Goal: Information Seeking & Learning: Learn about a topic

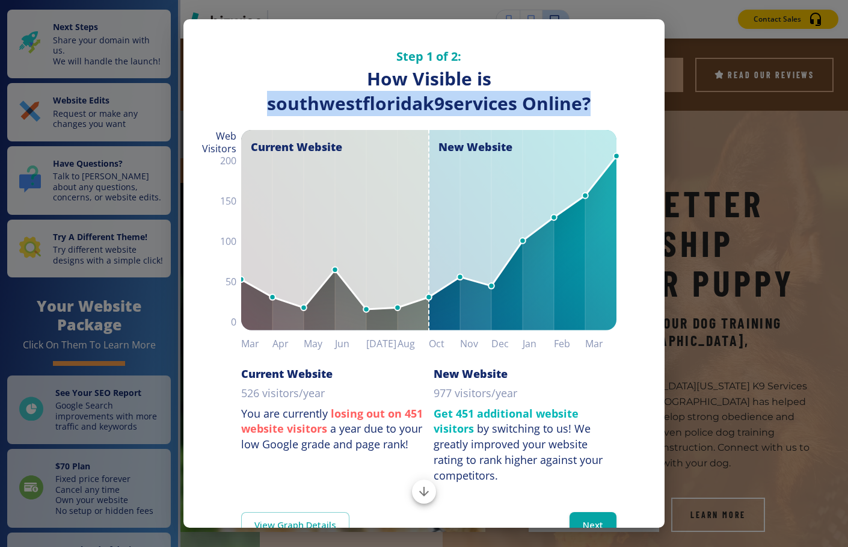
drag, startPoint x: 846, startPoint y: 75, endPoint x: 831, endPoint y: 122, distance: 49.1
click at [831, 122] on div "Step 1 of 2: How Visible are You Online? How Visible is southwestfloridak9servi…" at bounding box center [424, 273] width 848 height 547
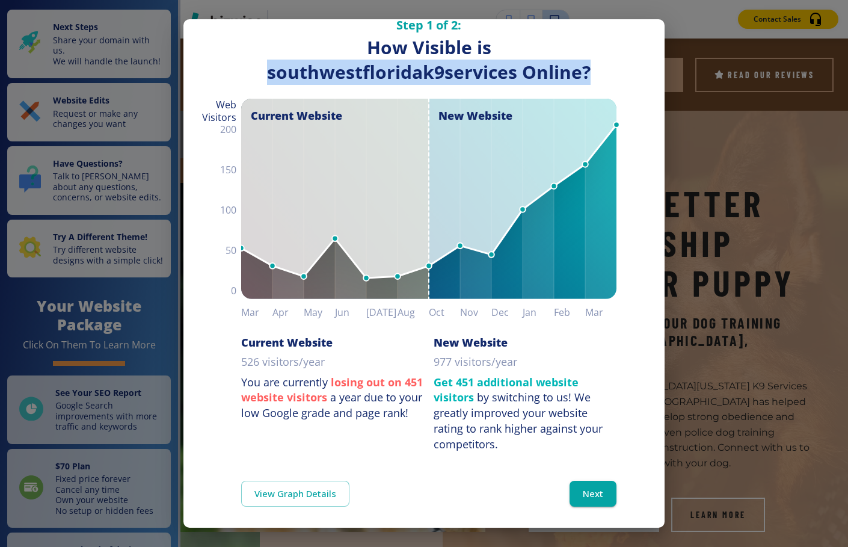
scroll to position [34, 0]
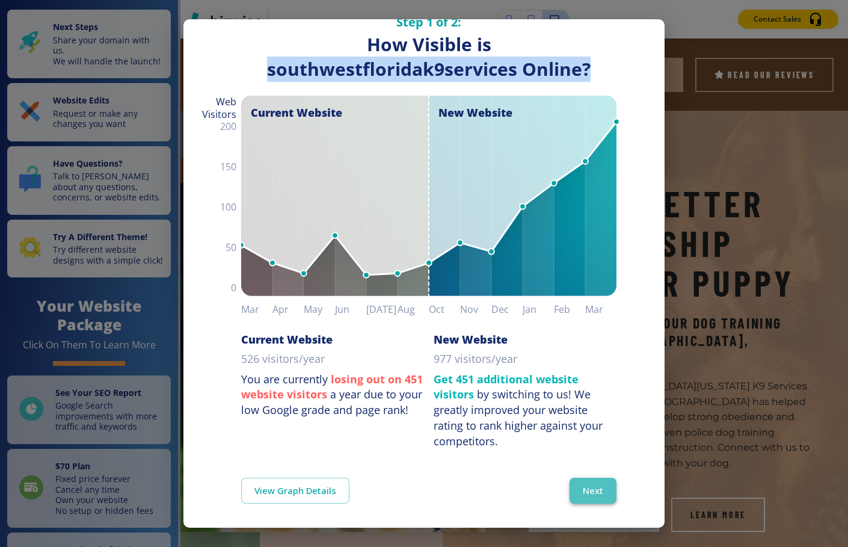
click at [585, 489] on button "Next" at bounding box center [593, 490] width 47 height 25
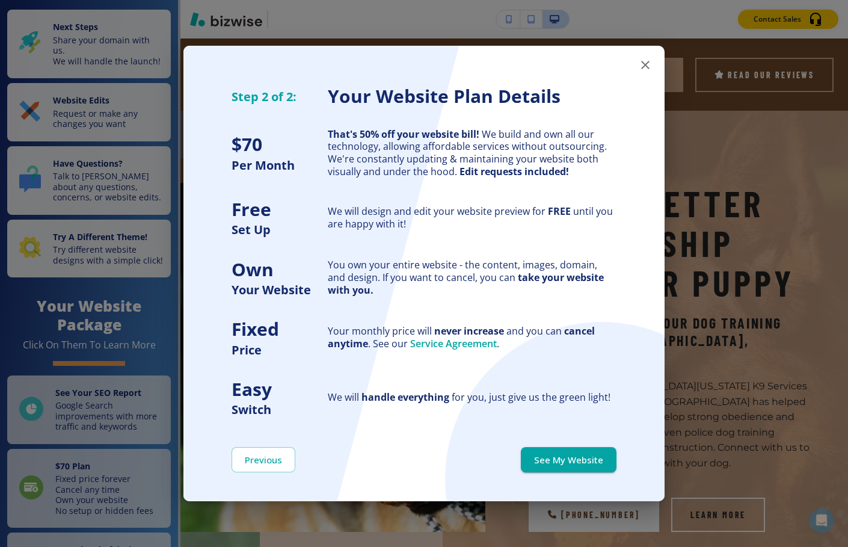
scroll to position [0, 0]
click at [643, 64] on icon "button" at bounding box center [645, 65] width 14 height 14
